Goal: Information Seeking & Learning: Learn about a topic

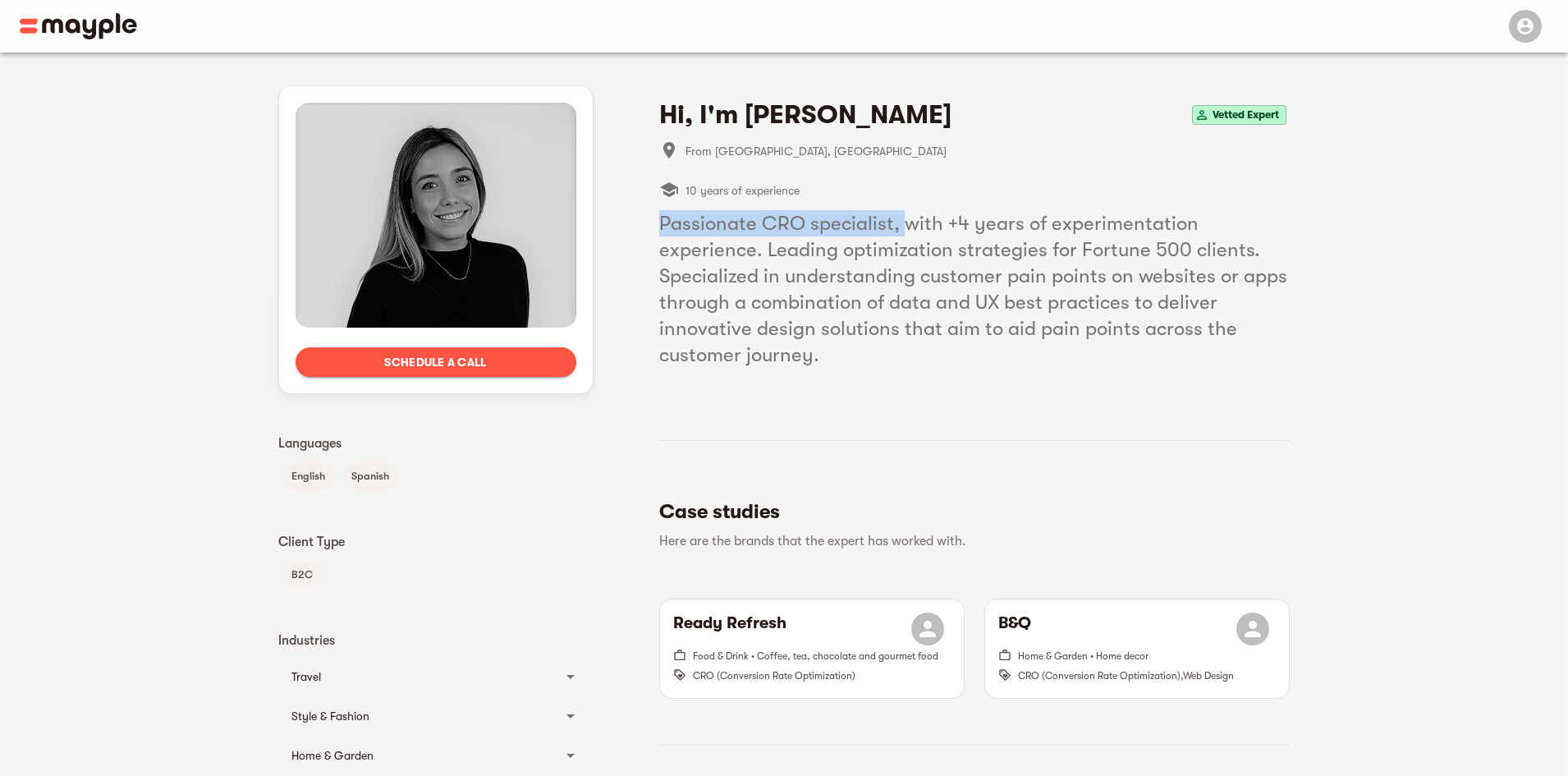
drag, startPoint x: 650, startPoint y: 226, endPoint x: 905, endPoint y: 232, distance: 255.1
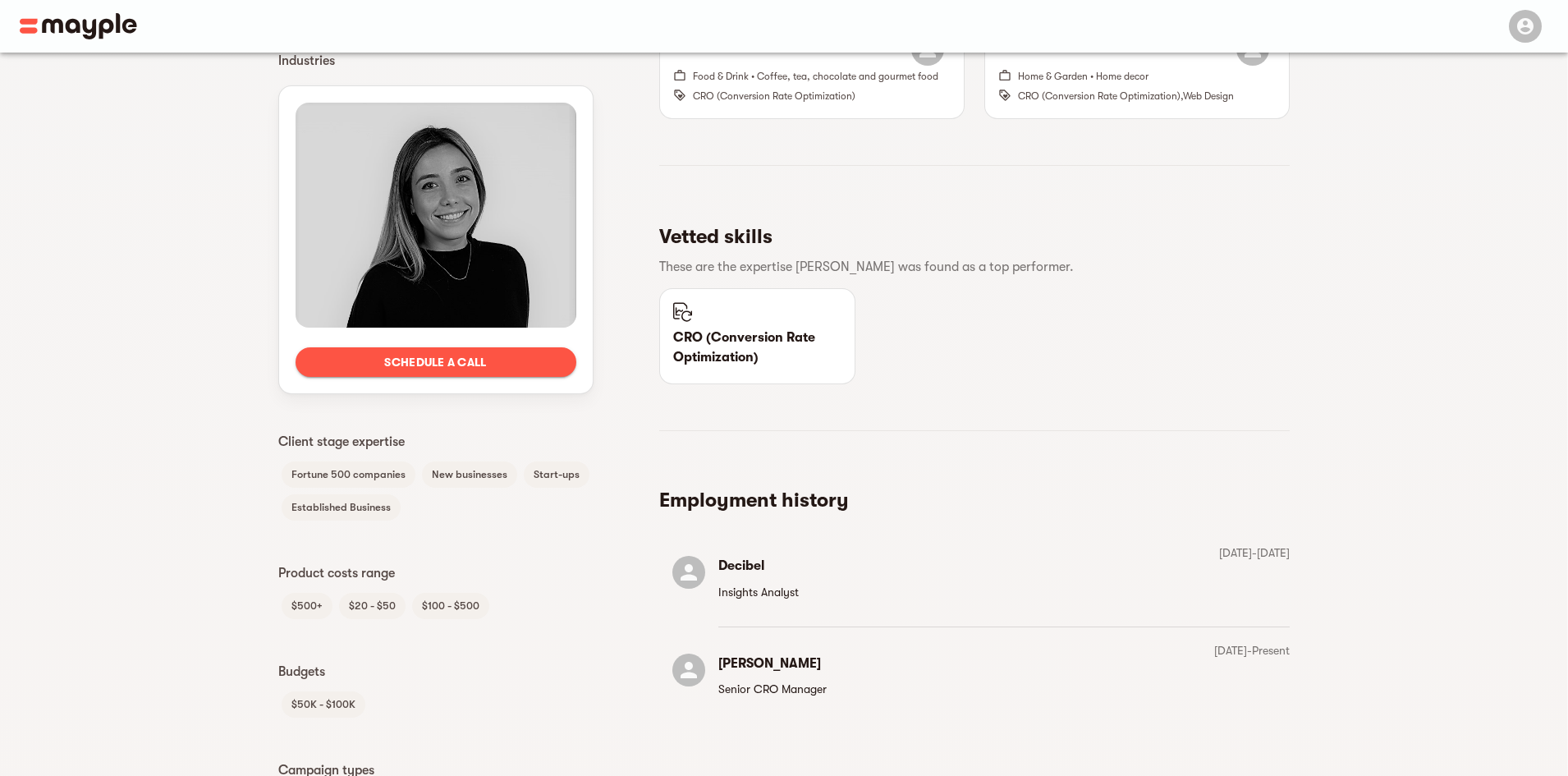
scroll to position [582, 0]
click at [776, 235] on h5 "Vetted skills" at bounding box center [967, 235] width 617 height 27
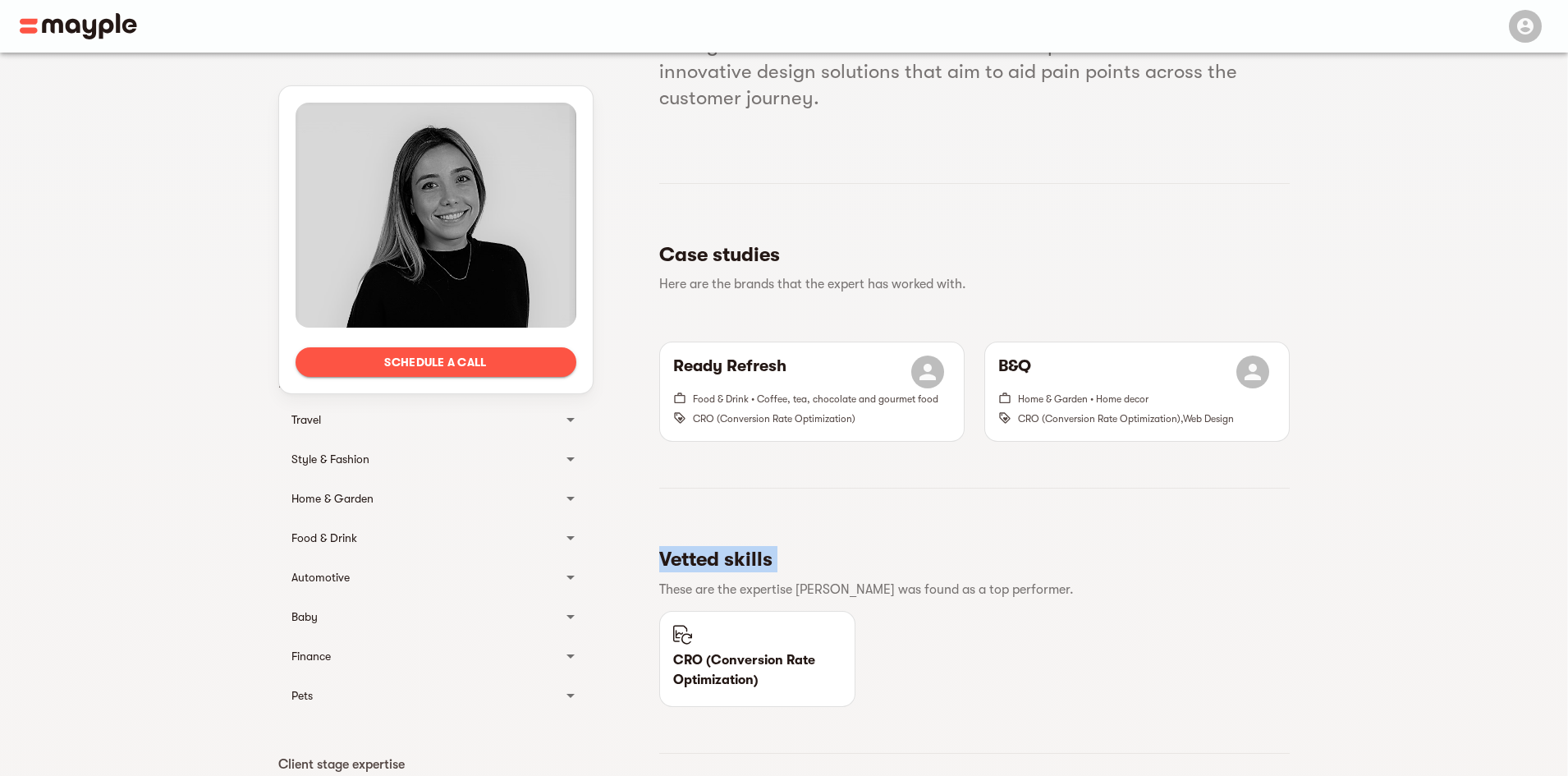
scroll to position [0, 0]
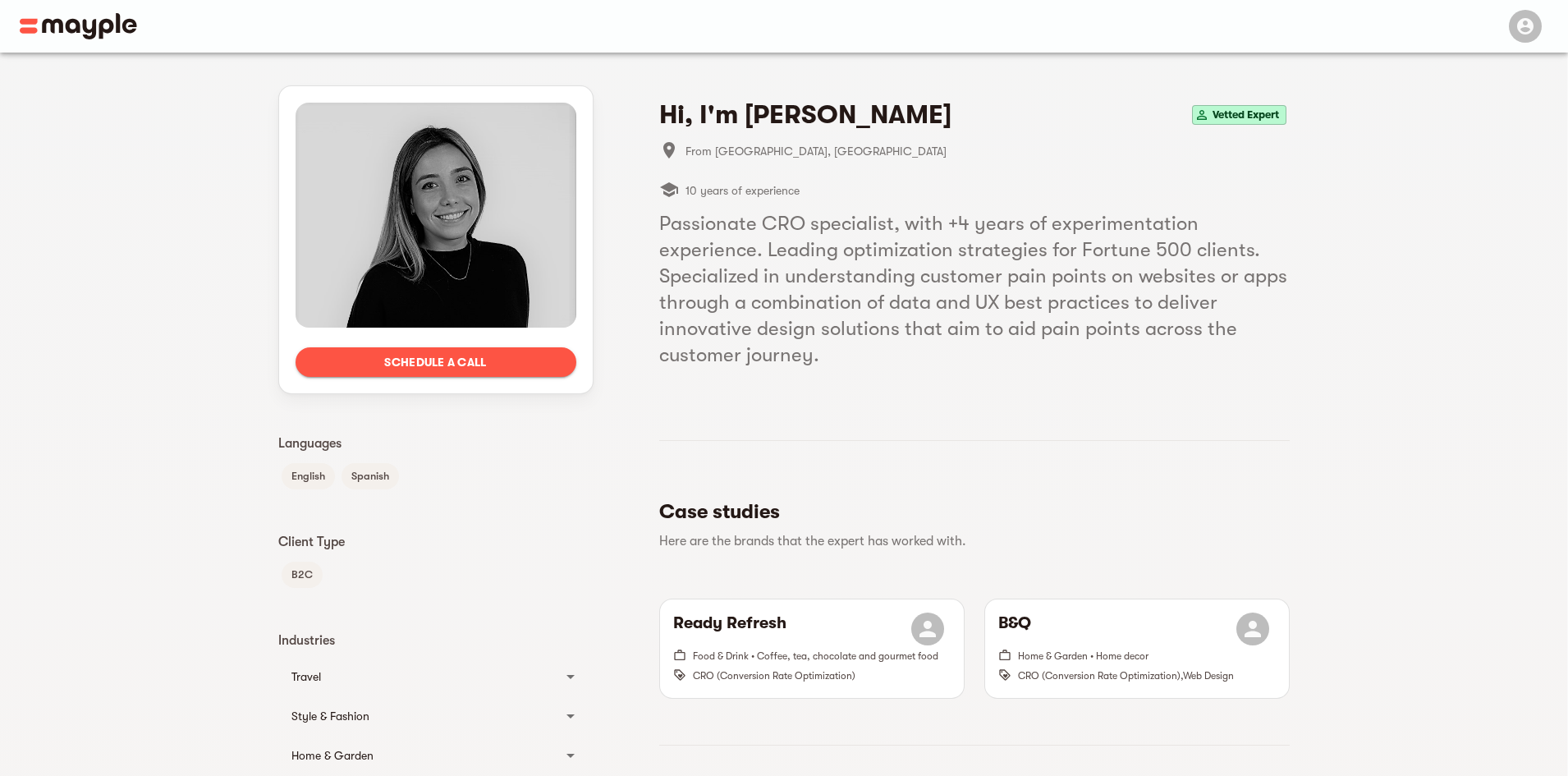
click at [893, 291] on h5 "Passionate CRO specialist, with +4 years of experimentation experience. Leading…" at bounding box center [974, 288] width 630 height 157
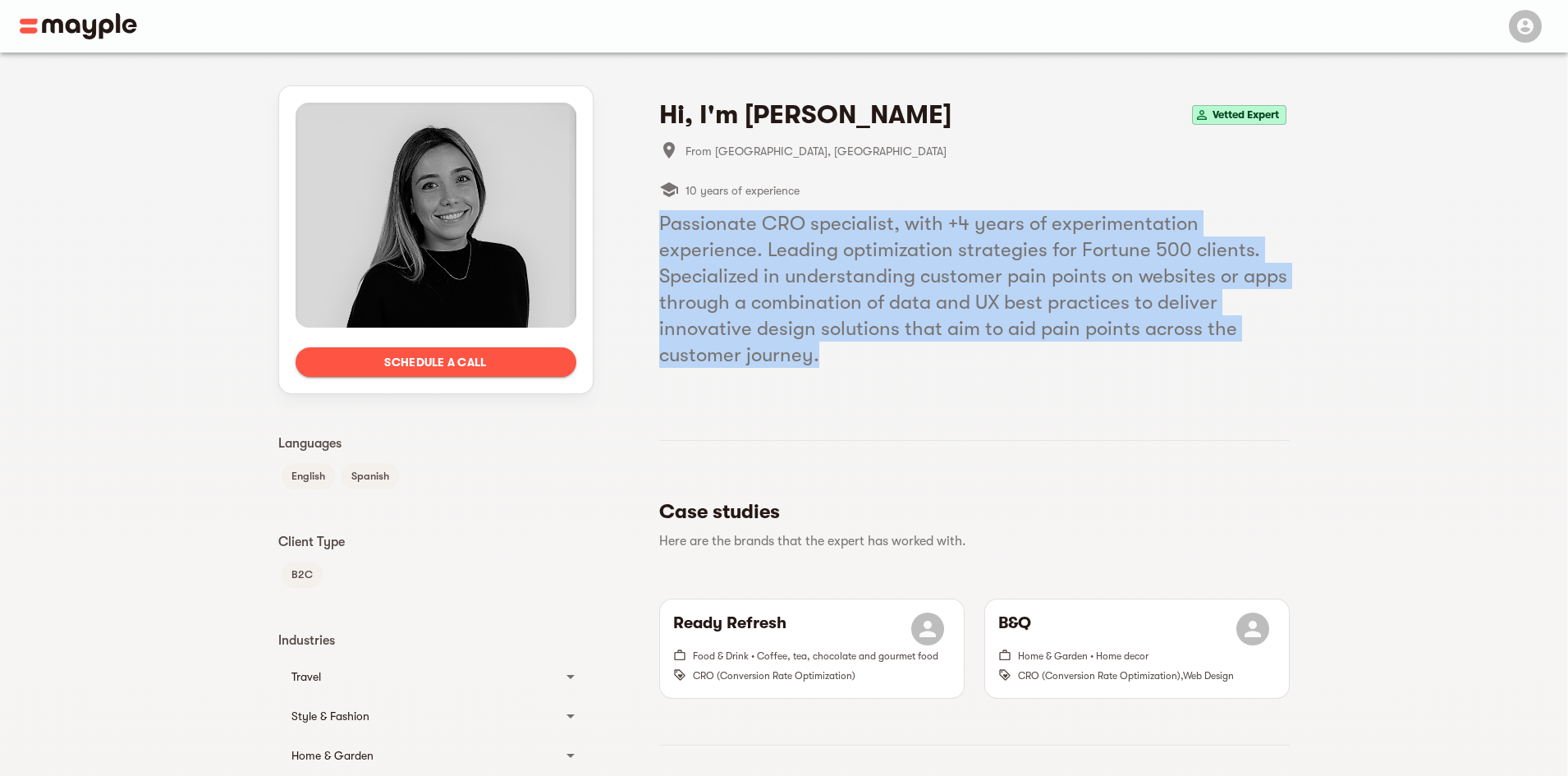
click at [893, 291] on h5 "Passionate CRO specialist, with +4 years of experimentation experience. Leading…" at bounding box center [974, 288] width 630 height 157
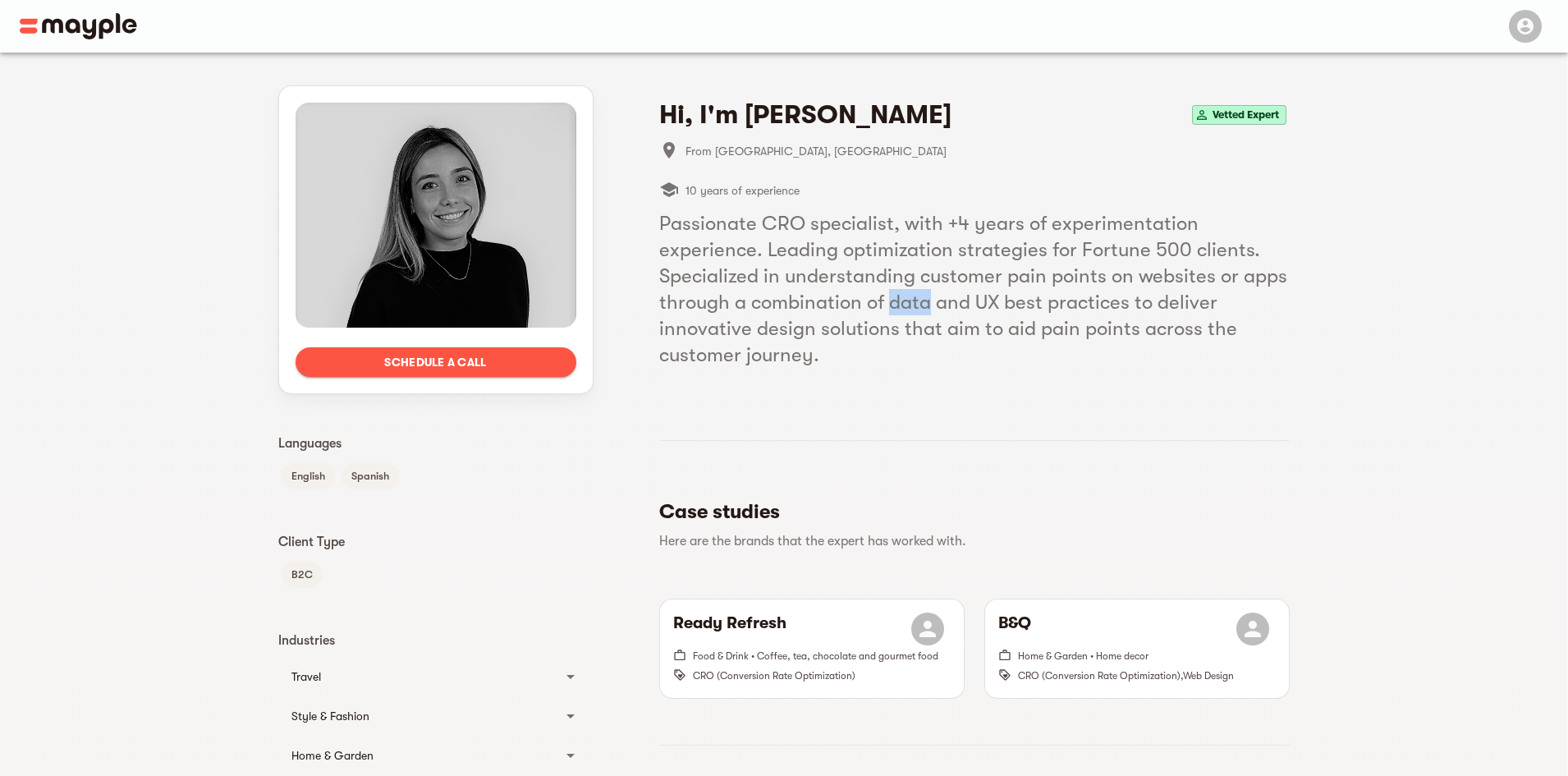
click at [893, 291] on h5 "Passionate CRO specialist, with +4 years of experimentation experience. Leading…" at bounding box center [974, 288] width 630 height 157
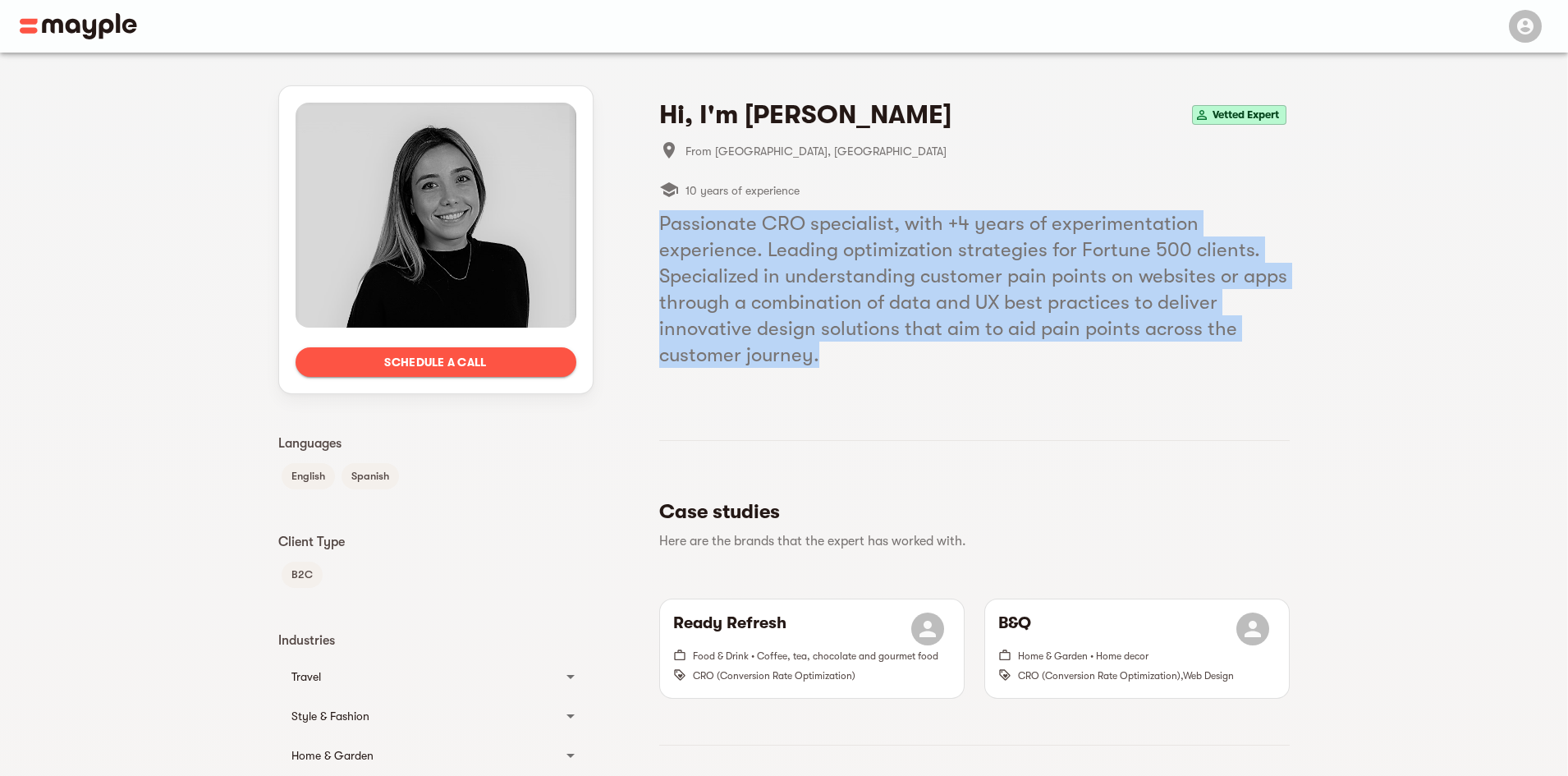
click at [893, 291] on h5 "Passionate CRO specialist, with +4 years of experimentation experience. Leading…" at bounding box center [974, 288] width 630 height 157
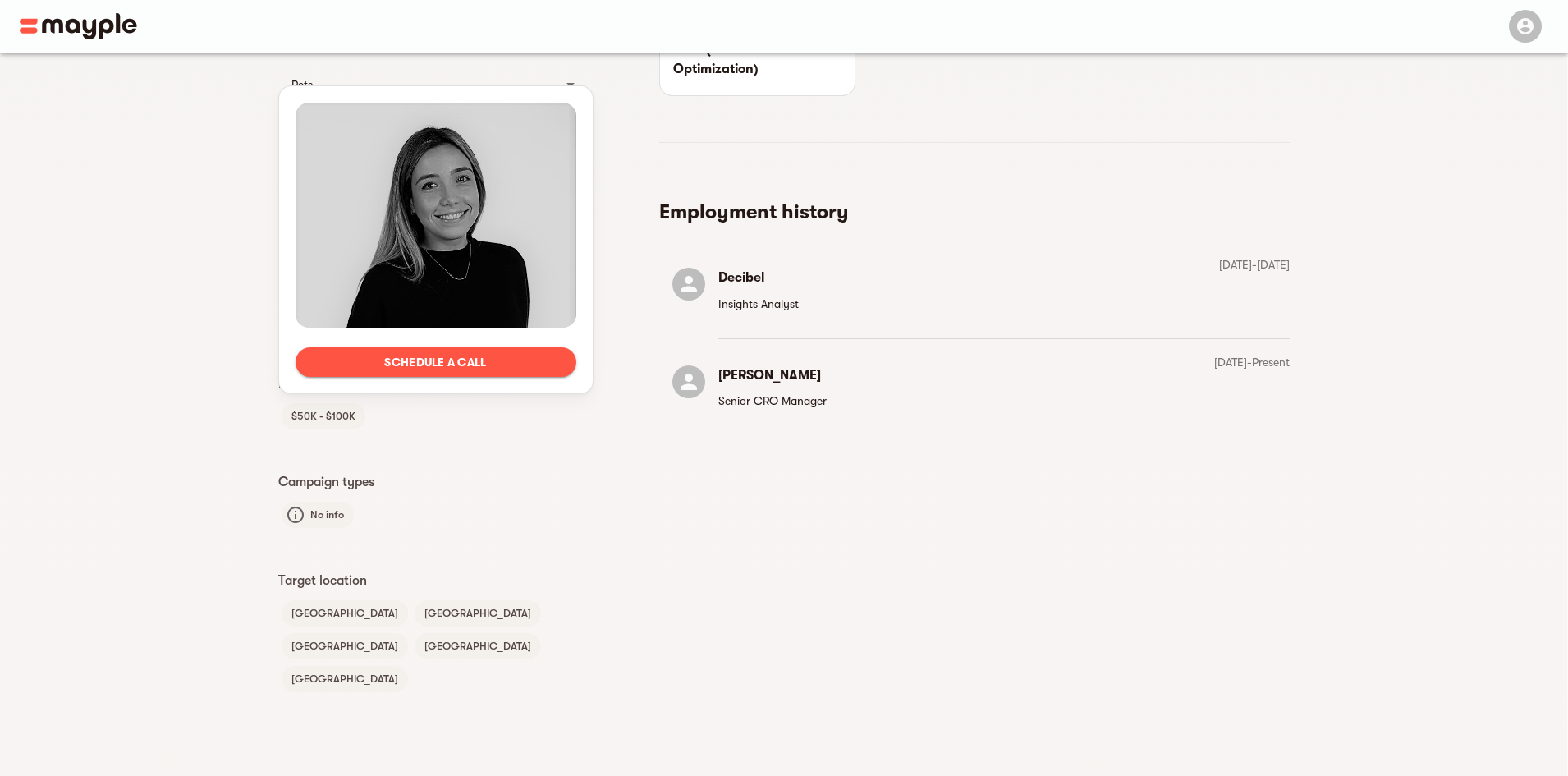
scroll to position [869, 0]
click at [781, 302] on p "Insights Analyst" at bounding box center [758, 302] width 80 height 19
click at [763, 398] on p "Senior CRO Manager" at bounding box center [773, 400] width 109 height 19
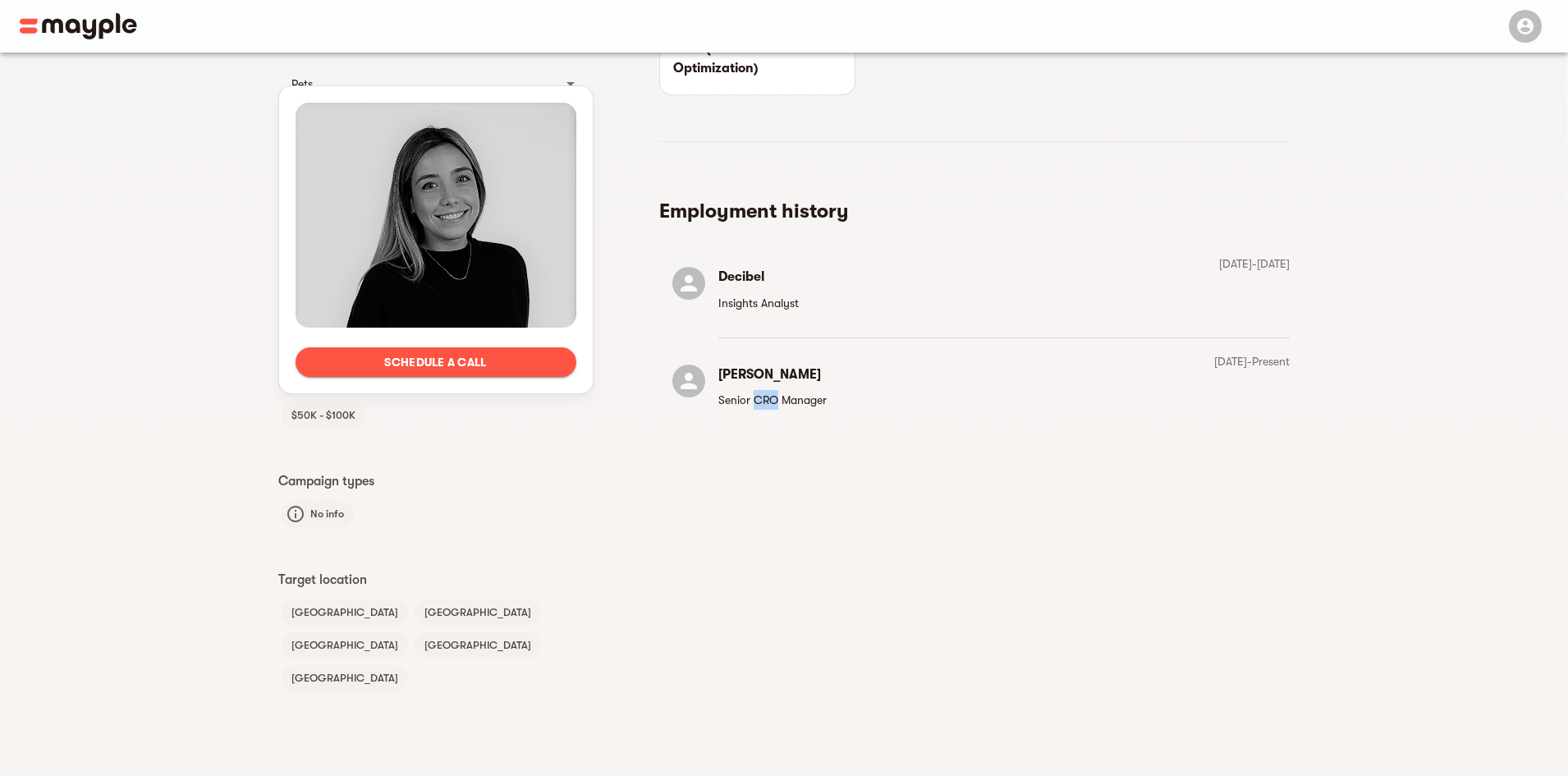
click at [763, 398] on p "Senior CRO Manager" at bounding box center [773, 400] width 109 height 19
click at [1223, 364] on p "[DATE] - Present" at bounding box center [1251, 361] width 75 height 19
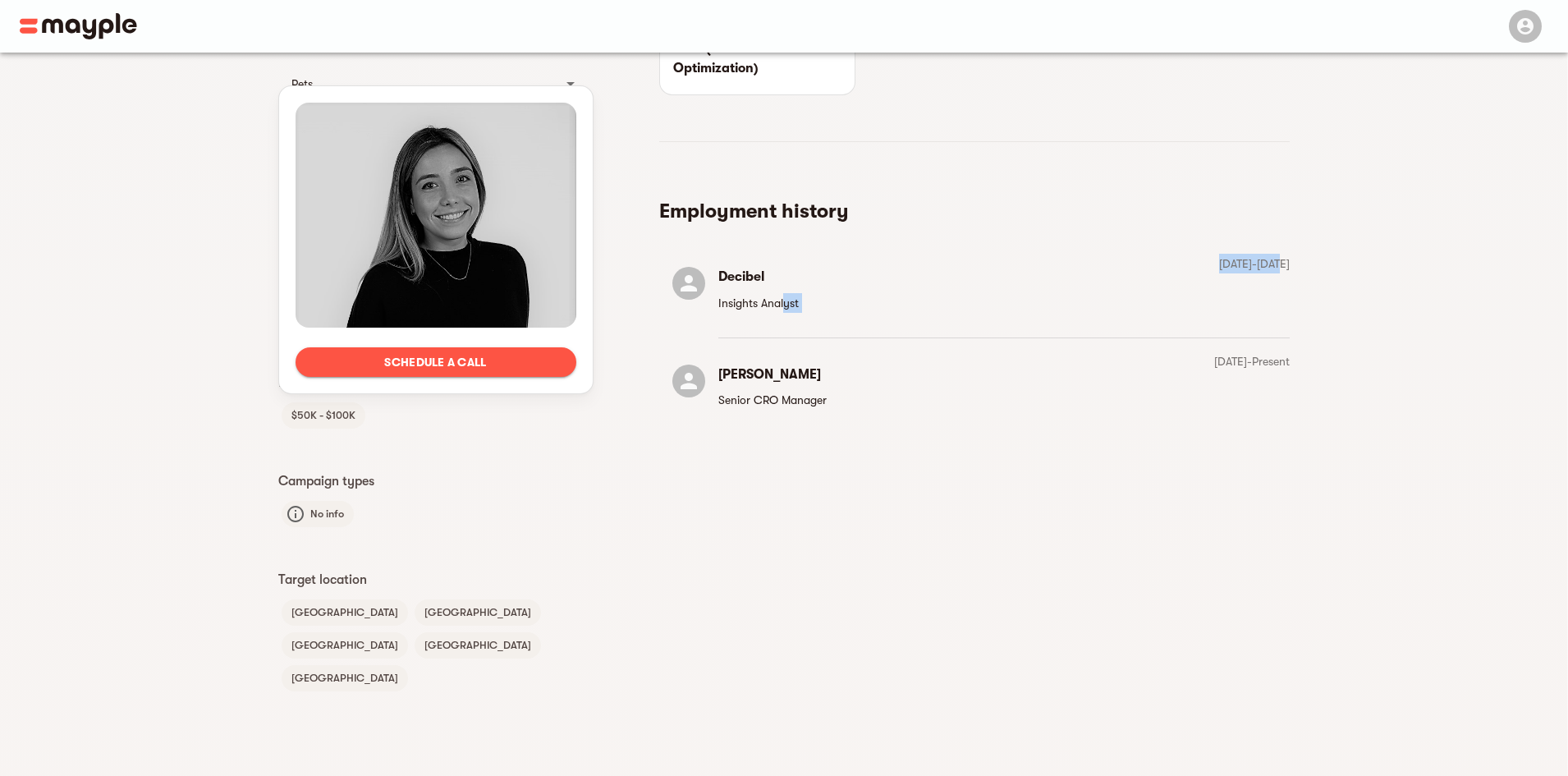
drag, startPoint x: 785, startPoint y: 310, endPoint x: 1264, endPoint y: 275, distance: 480.3
click at [1264, 275] on div "Decibel Insights Analyst [DATE] - [DATE]" at bounding box center [974, 289] width 630 height 71
click at [1264, 275] on div "[DATE] - [DATE]" at bounding box center [1254, 289] width 71 height 71
click at [1242, 348] on ul "Decibel Insights Analyst [DATE] - [DATE] [PERSON_NAME] Senior CRO Manager [DATE…" at bounding box center [974, 338] width 630 height 180
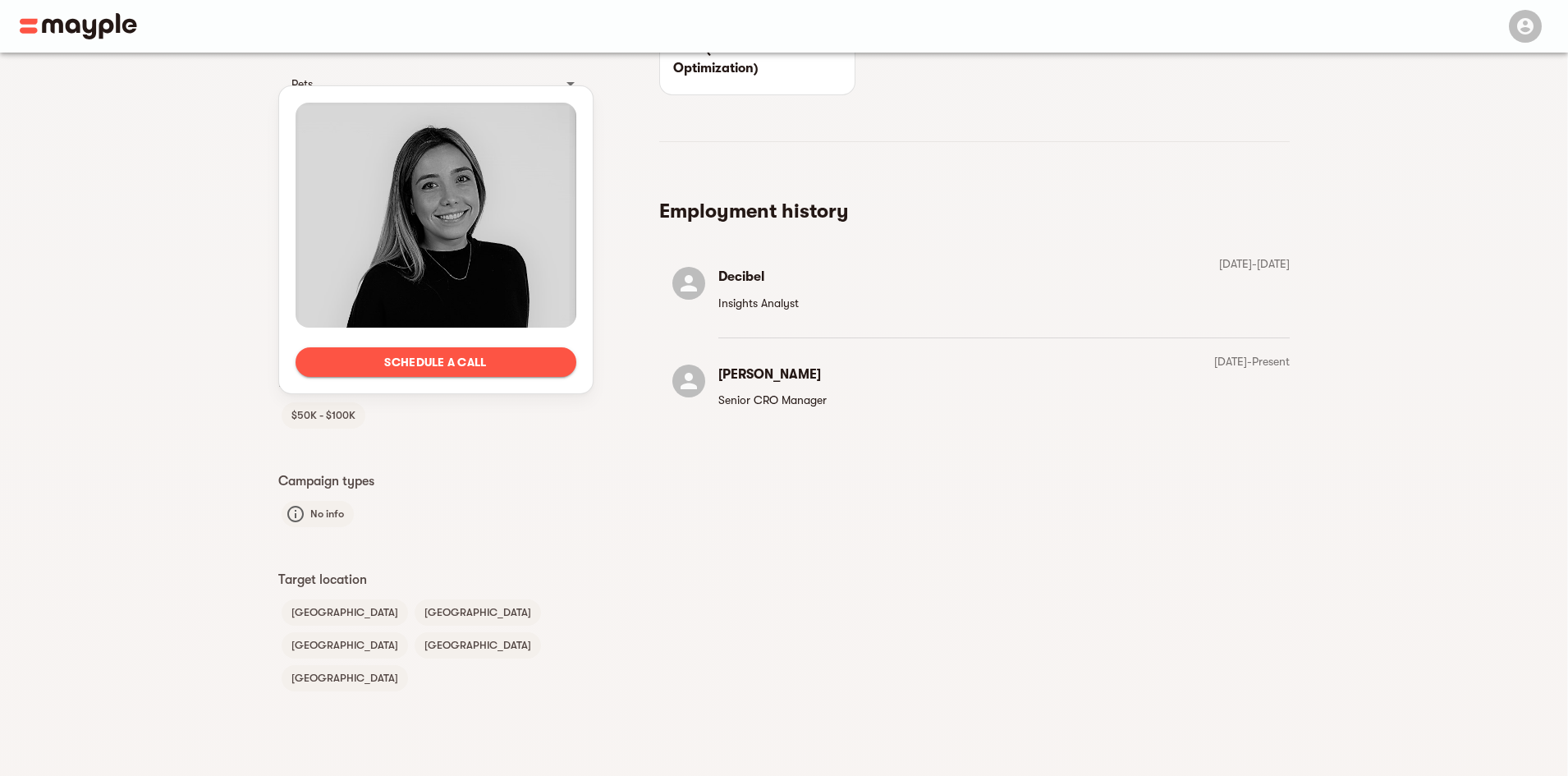
click at [1242, 348] on ul "Decibel Insights Analyst [DATE] - [DATE] [PERSON_NAME] Senior CRO Manager [DATE…" at bounding box center [974, 338] width 630 height 180
click at [771, 314] on li "Decibel Insights Analyst" at bounding box center [735, 289] width 153 height 71
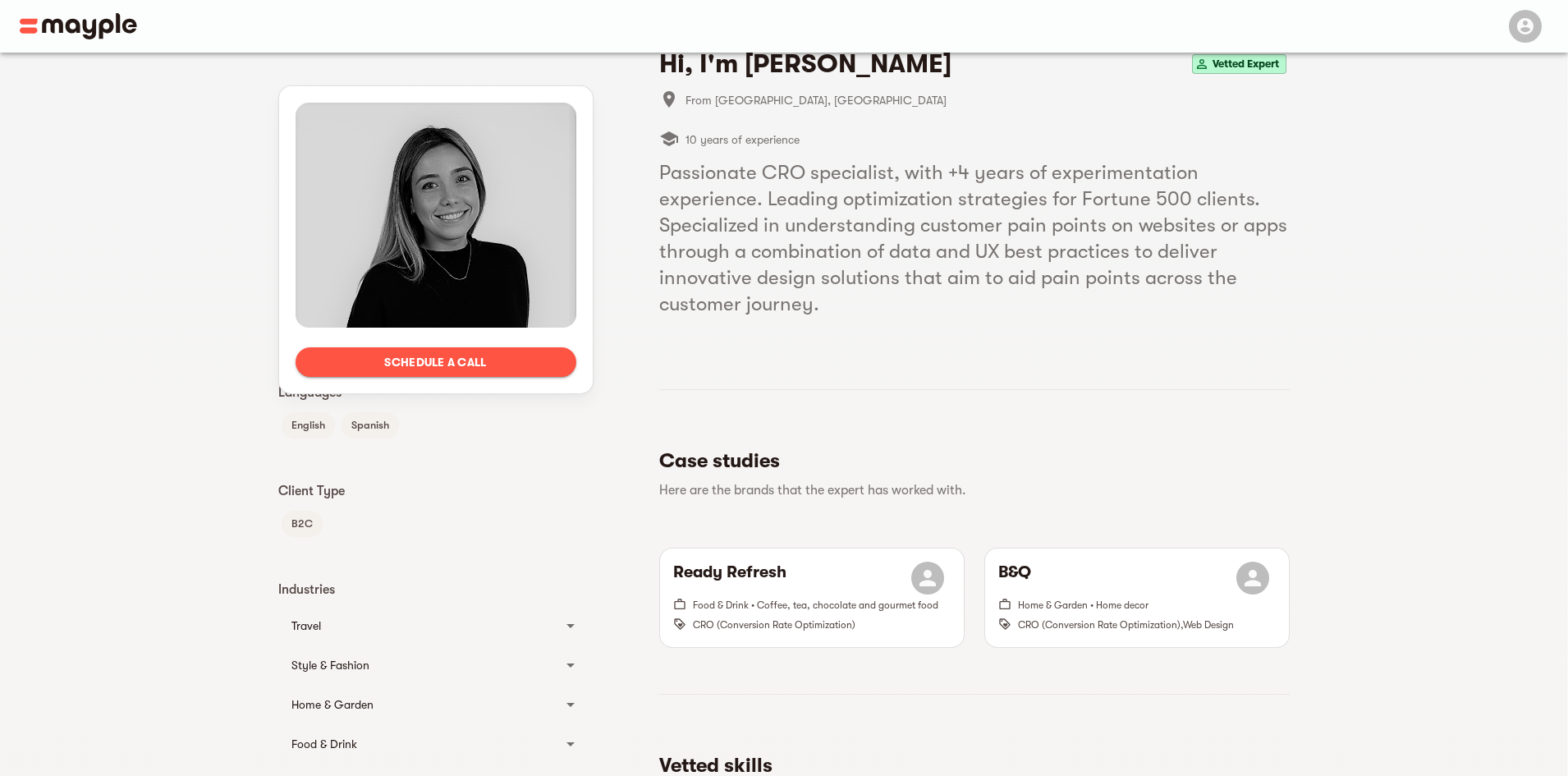
scroll to position [0, 0]
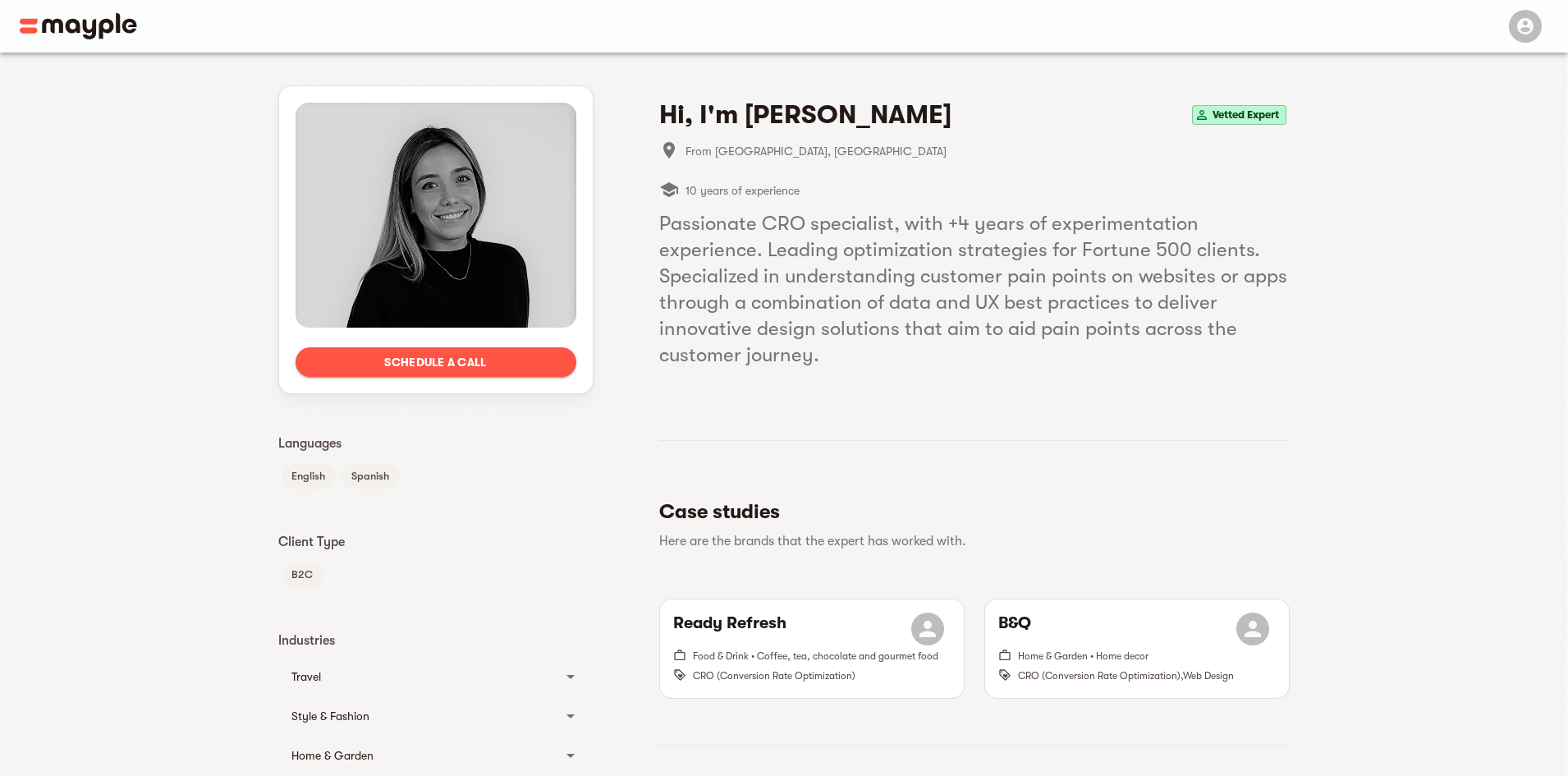
click at [826, 118] on h4 "Hi, I'm [PERSON_NAME]" at bounding box center [805, 115] width 293 height 33
click at [761, 146] on span "From [GEOGRAPHIC_DATA], [GEOGRAPHIC_DATA]" at bounding box center [987, 150] width 605 height 19
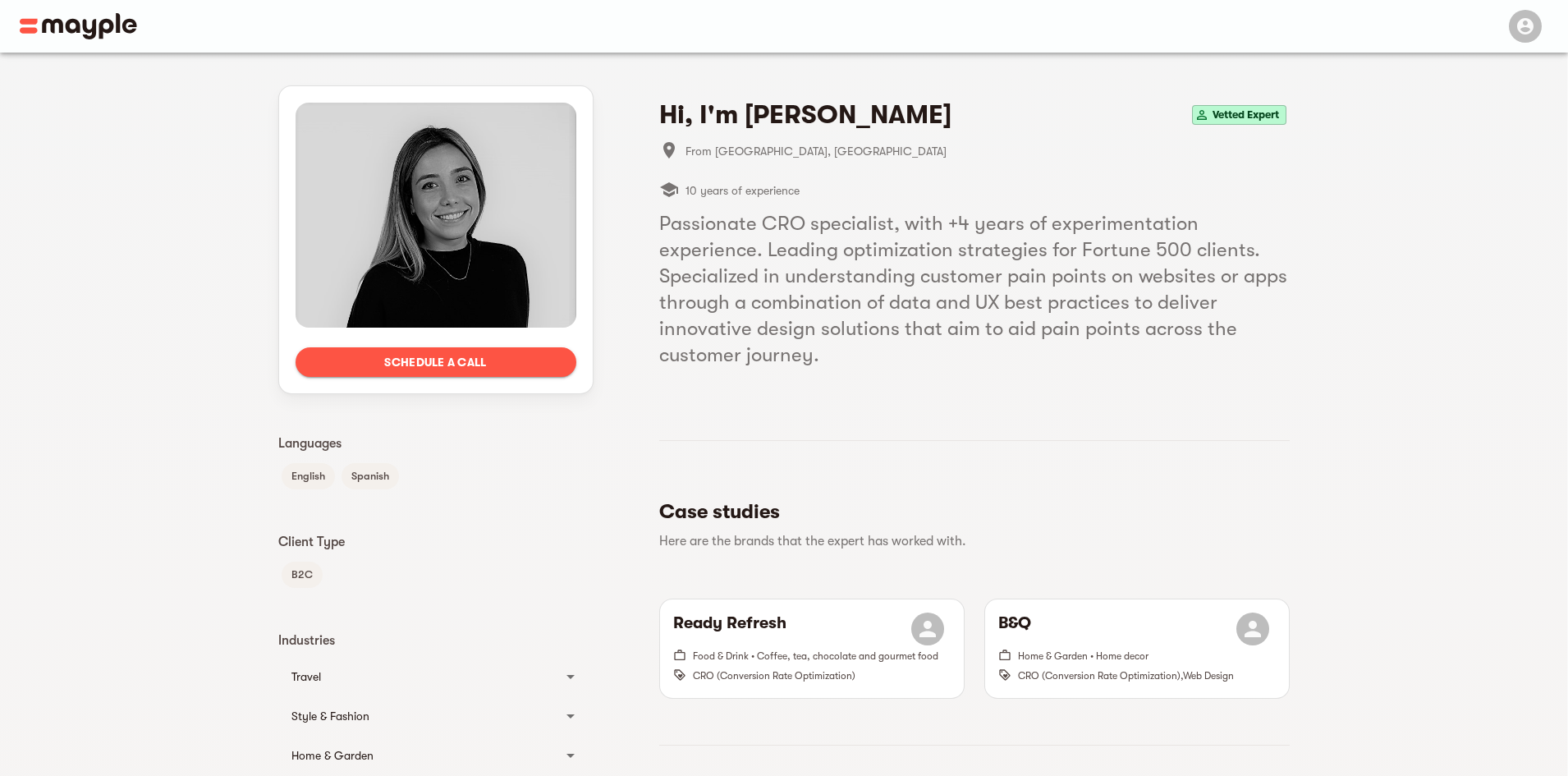
click at [762, 189] on span "10 years of experience" at bounding box center [743, 190] width 114 height 19
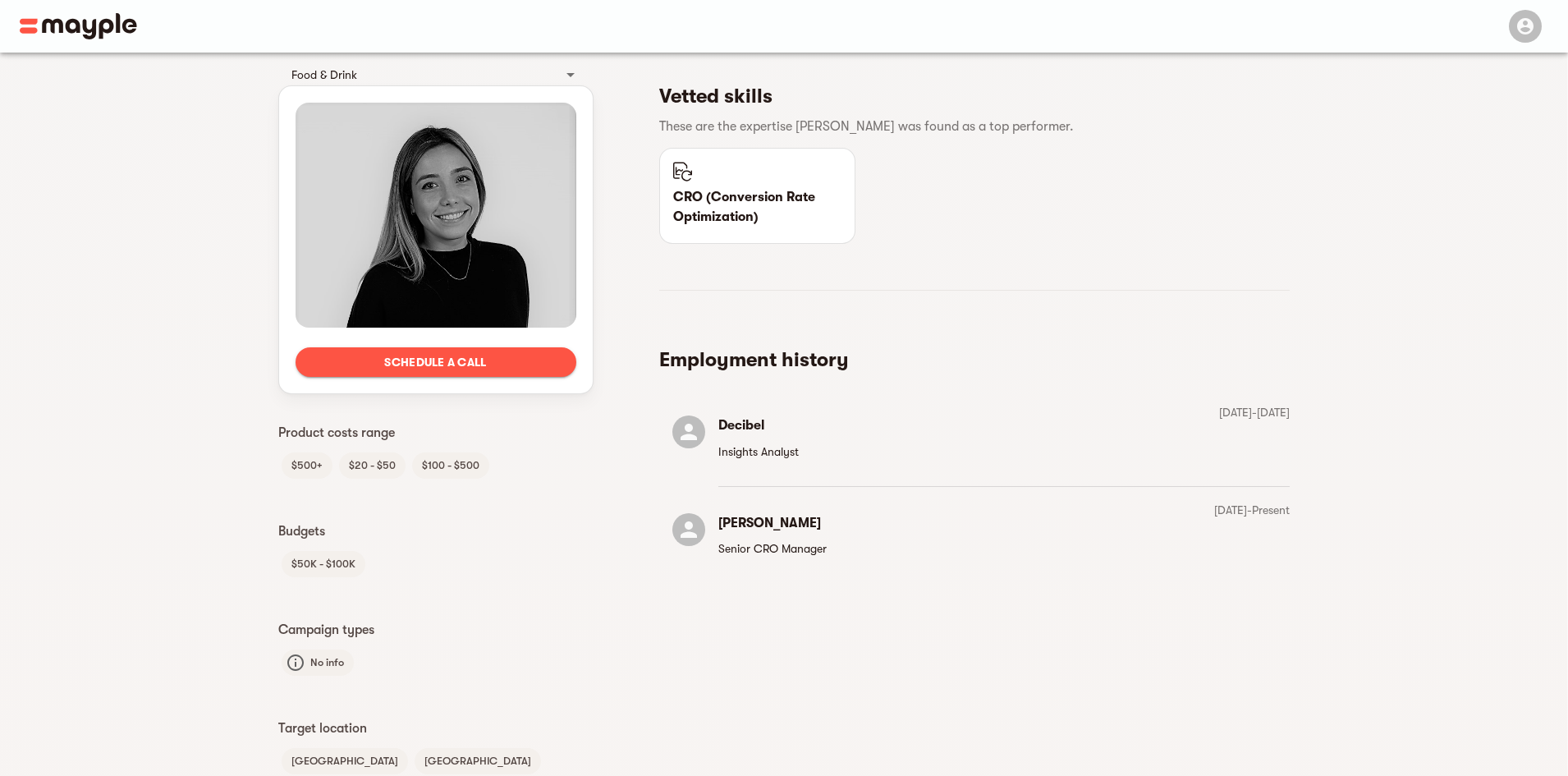
scroll to position [721, 0]
click at [778, 547] on p "Senior CRO Manager" at bounding box center [773, 547] width 109 height 19
click at [1129, 514] on div "[PERSON_NAME] Senior CRO Manager [DATE] - Present" at bounding box center [974, 534] width 630 height 71
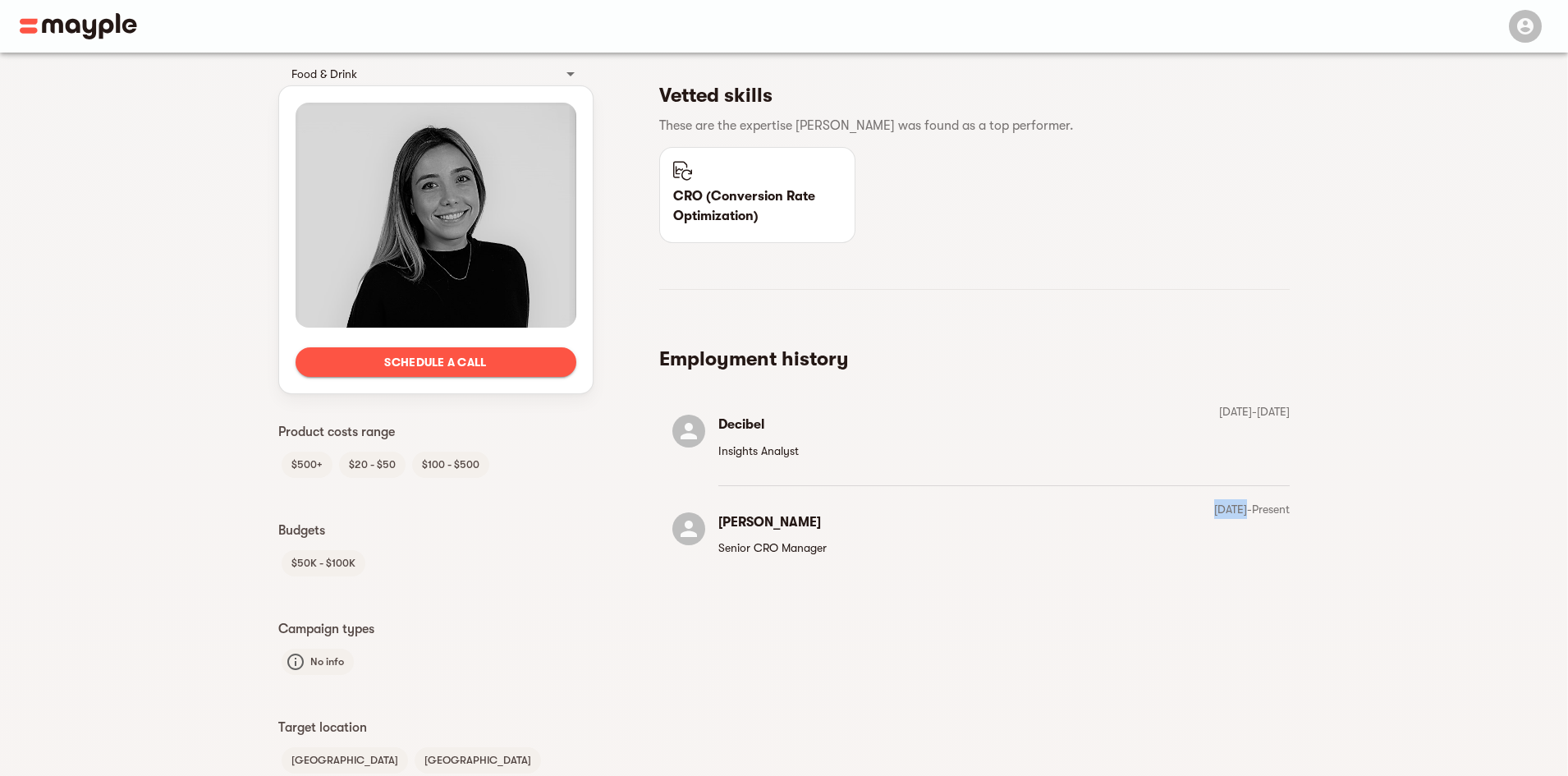
click at [1129, 514] on div "[PERSON_NAME] Senior CRO Manager [DATE] - Present" at bounding box center [974, 534] width 630 height 71
click at [1219, 407] on p "[DATE] - [DATE]" at bounding box center [1254, 411] width 71 height 19
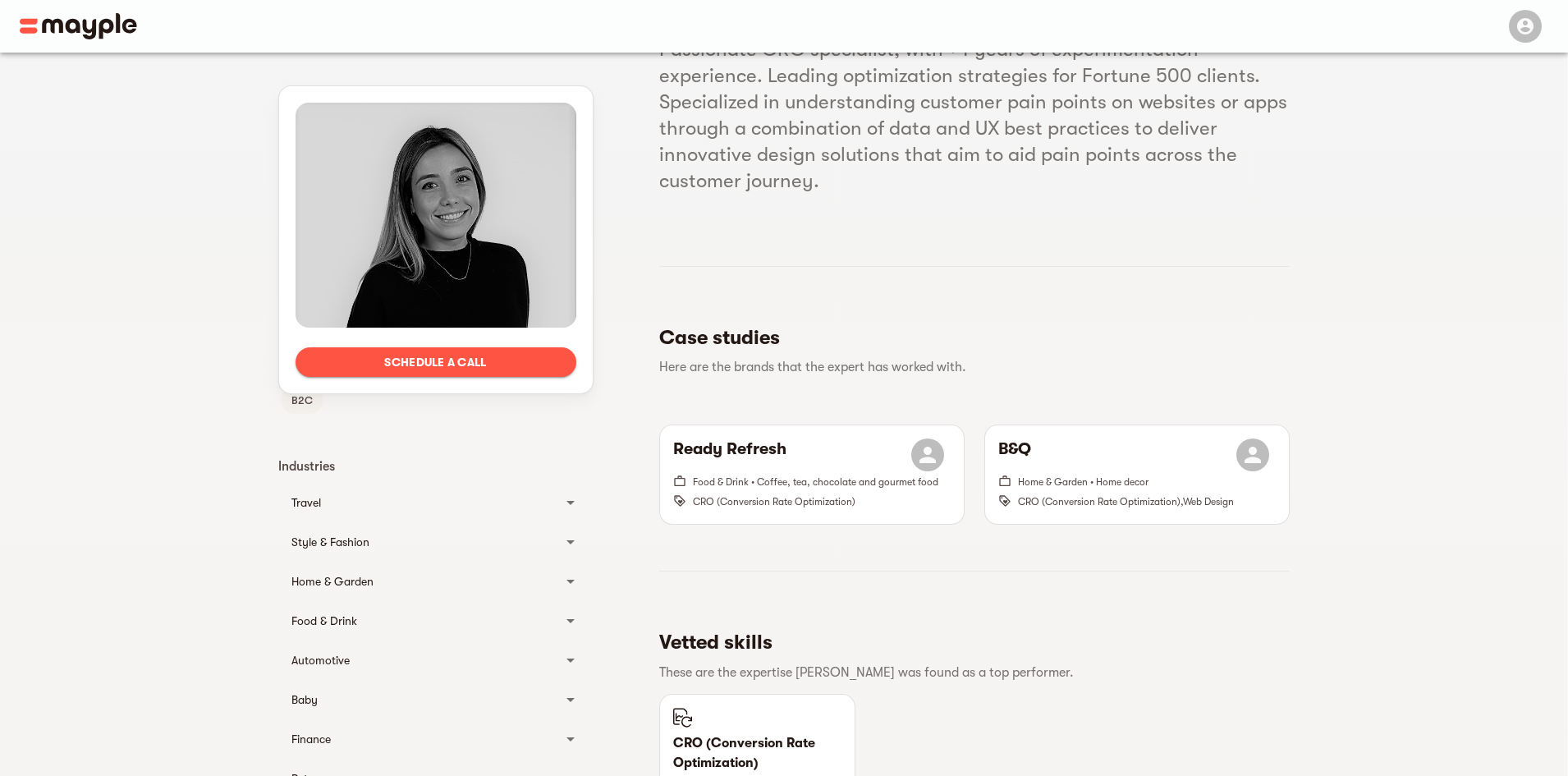
scroll to position [0, 0]
